Goal: Information Seeking & Learning: Learn about a topic

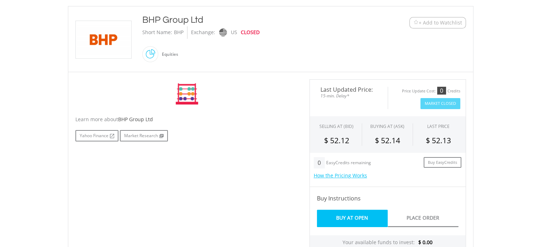
scroll to position [149, 0]
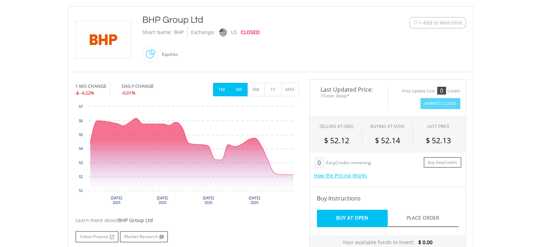
click at [241, 86] on button "3M" at bounding box center [238, 90] width 17 height 14
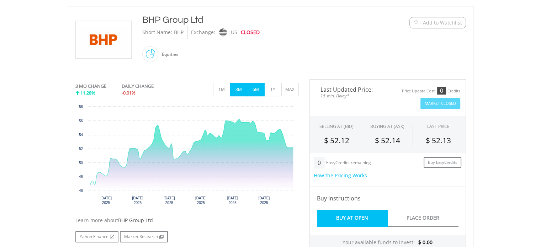
click at [257, 88] on button "6M" at bounding box center [255, 90] width 17 height 14
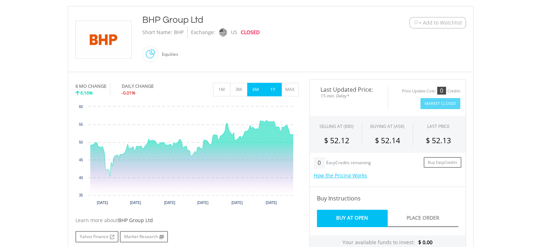
click at [269, 91] on button "1Y" at bounding box center [272, 90] width 17 height 14
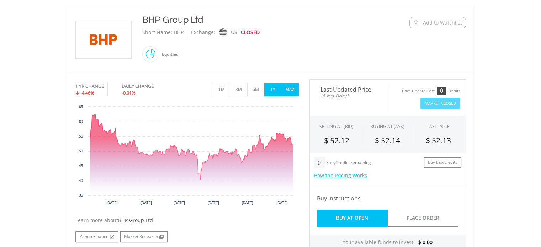
click at [290, 92] on button "MAX" at bounding box center [289, 90] width 17 height 14
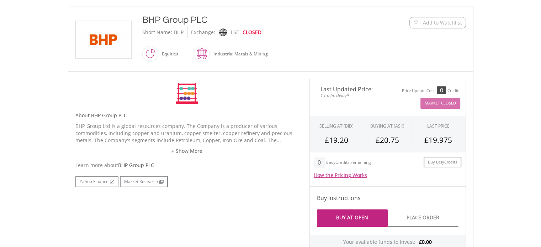
scroll to position [150, 0]
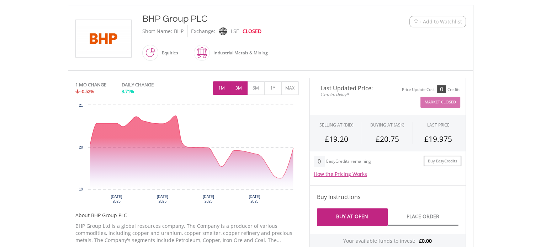
click at [236, 90] on button "3M" at bounding box center [238, 88] width 17 height 14
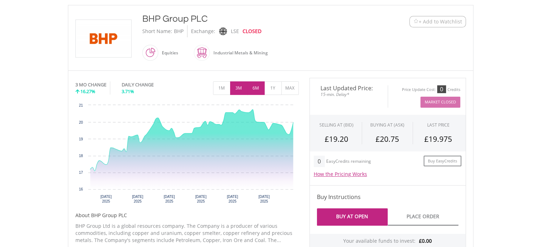
click at [254, 89] on button "6M" at bounding box center [255, 88] width 17 height 14
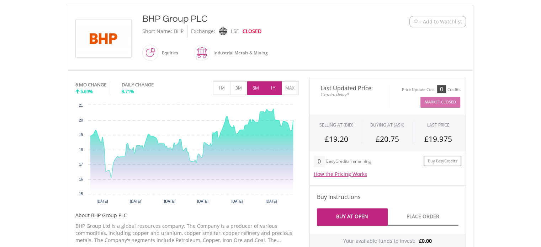
click at [270, 85] on button "1Y" at bounding box center [272, 88] width 17 height 14
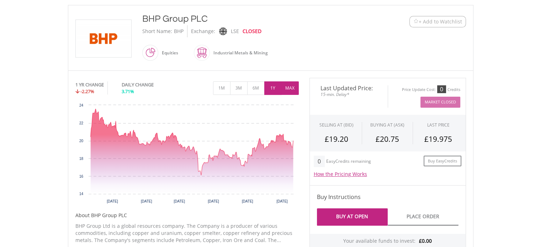
click at [287, 88] on button "MAX" at bounding box center [289, 88] width 17 height 14
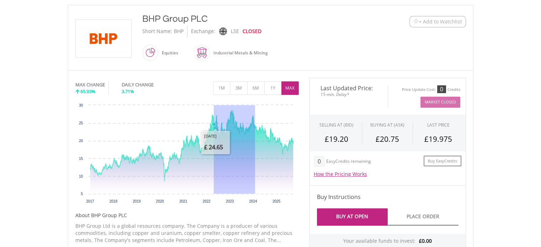
drag, startPoint x: 255, startPoint y: 150, endPoint x: 213, endPoint y: 138, distance: 43.1
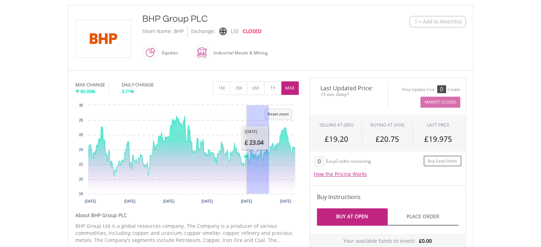
drag, startPoint x: 269, startPoint y: 136, endPoint x: 202, endPoint y: 133, distance: 66.2
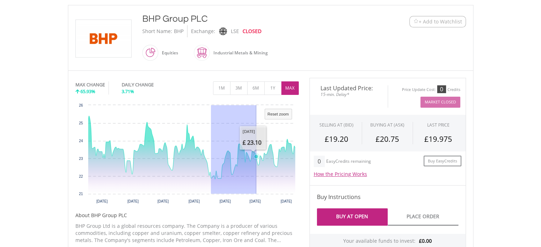
drag, startPoint x: 211, startPoint y: 131, endPoint x: 258, endPoint y: 133, distance: 47.0
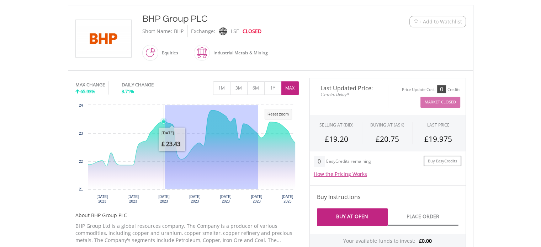
drag, startPoint x: 258, startPoint y: 133, endPoint x: 154, endPoint y: 138, distance: 104.0
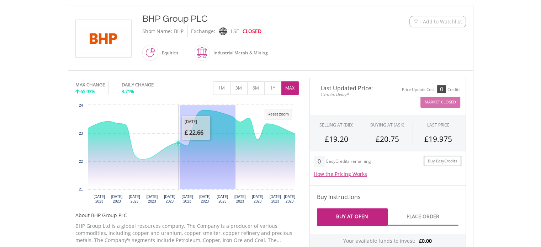
drag, startPoint x: 235, startPoint y: 141, endPoint x: 146, endPoint y: 153, distance: 90.4
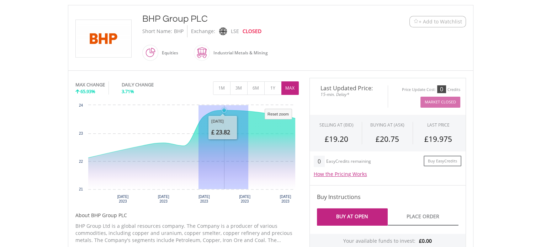
drag, startPoint x: 198, startPoint y: 147, endPoint x: 250, endPoint y: 148, distance: 52.3
click at [250, 148] on icon "Interactive chart" at bounding box center [193, 149] width 223 height 79
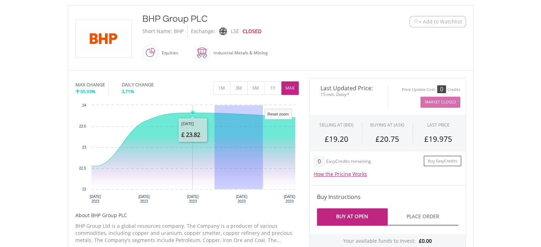
drag, startPoint x: 214, startPoint y: 150, endPoint x: 284, endPoint y: 150, distance: 69.4
click at [284, 150] on icon "Interactive chart" at bounding box center [192, 151] width 293 height 76
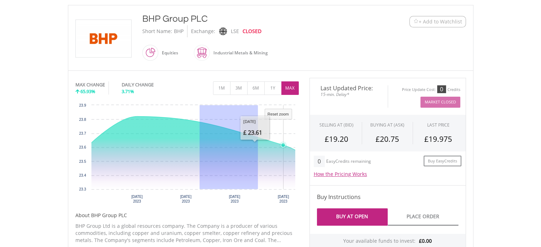
drag, startPoint x: 199, startPoint y: 146, endPoint x: 268, endPoint y: 146, distance: 68.7
click at [268, 146] on icon "Interactive chart" at bounding box center [210, 153] width 244 height 73
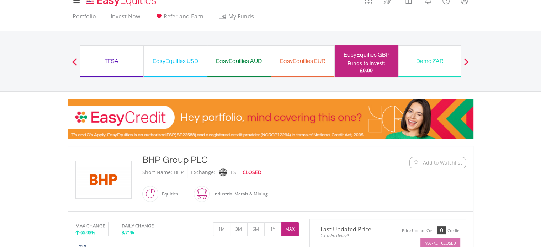
scroll to position [0, 0]
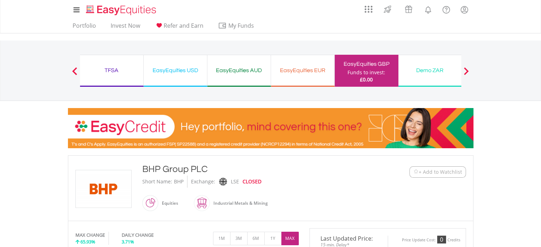
click at [232, 71] on div "EasyEquities AUD" at bounding box center [239, 70] width 55 height 10
click at [132, 23] on link "Invest Now" at bounding box center [125, 27] width 35 height 11
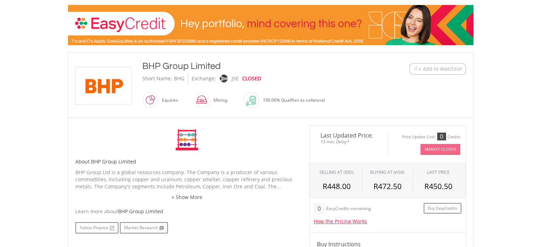
scroll to position [104, 0]
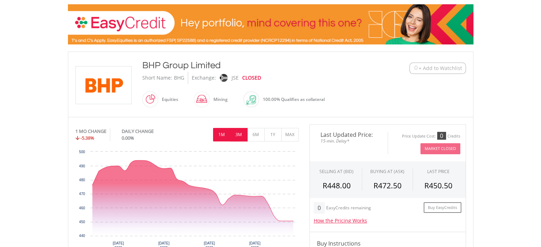
click at [241, 131] on button "3M" at bounding box center [238, 135] width 17 height 14
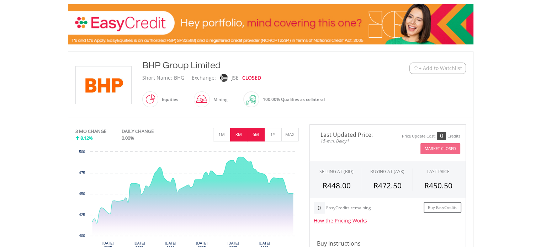
click at [259, 137] on button "6M" at bounding box center [255, 135] width 17 height 14
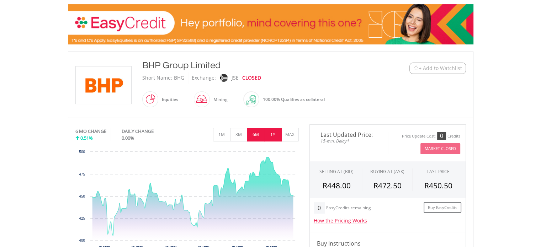
click at [273, 138] on button "1Y" at bounding box center [272, 135] width 17 height 14
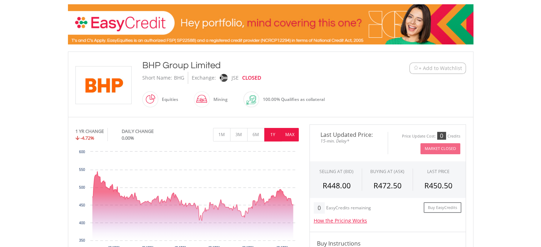
click at [290, 137] on button "MAX" at bounding box center [289, 135] width 17 height 14
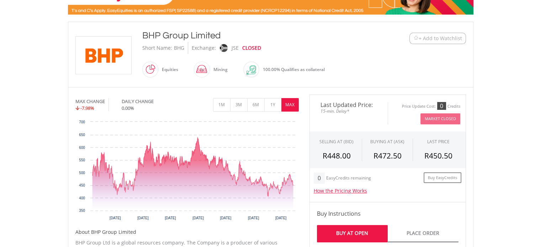
scroll to position [0, 0]
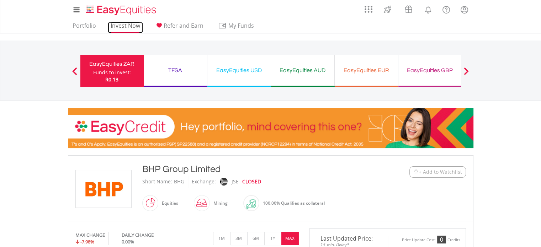
click at [127, 24] on link "Invest Now" at bounding box center [125, 27] width 35 height 11
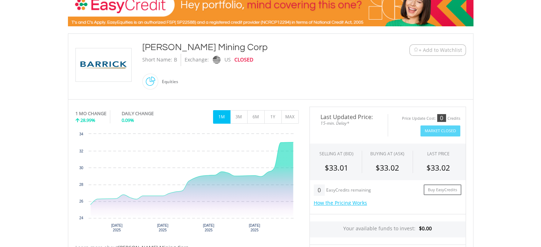
scroll to position [122, 0]
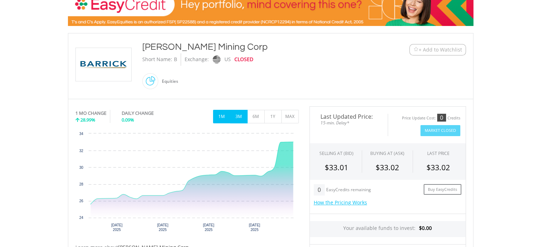
click at [240, 116] on button "3M" at bounding box center [238, 117] width 17 height 14
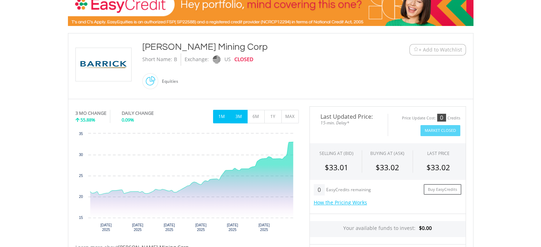
click at [226, 116] on button "1M" at bounding box center [221, 117] width 17 height 14
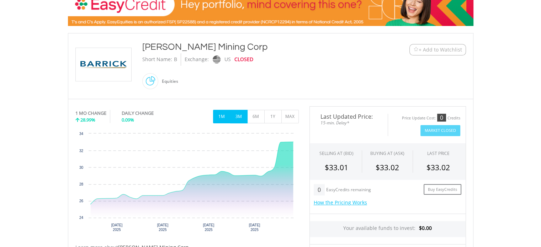
click at [237, 117] on button "3M" at bounding box center [238, 117] width 17 height 14
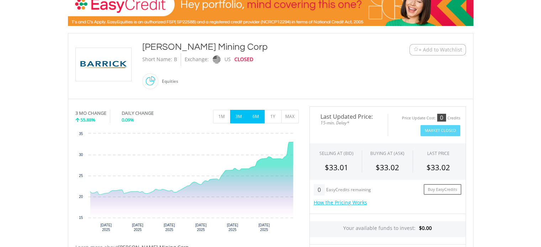
click at [252, 112] on button "6M" at bounding box center [255, 117] width 17 height 14
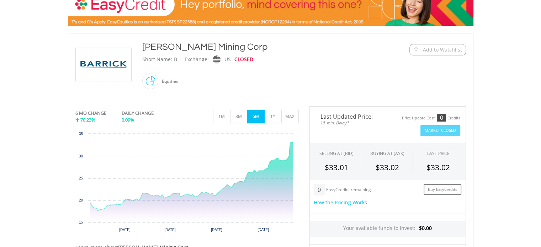
drag, startPoint x: 242, startPoint y: 57, endPoint x: 271, endPoint y: 59, distance: 28.9
click at [271, 59] on div "Short Name: B Exchange: [GEOGRAPHIC_DATA] CLOSED" at bounding box center [253, 59] width 223 height 12
click at [270, 118] on button "1Y" at bounding box center [272, 117] width 17 height 14
click at [289, 118] on button "MAX" at bounding box center [289, 117] width 17 height 14
